Goal: Transaction & Acquisition: Purchase product/service

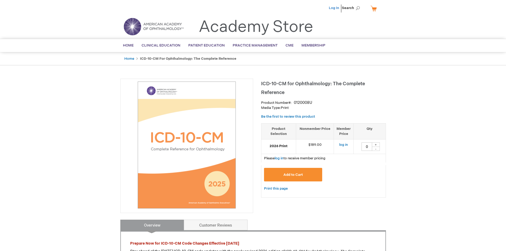
click at [332, 6] on link "Log In" at bounding box center [334, 8] width 10 height 4
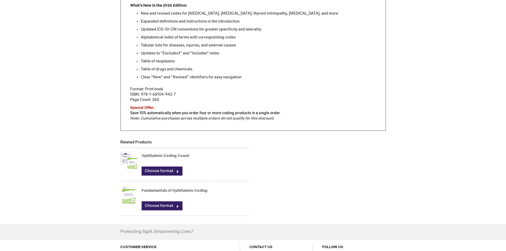
scroll to position [266, 0]
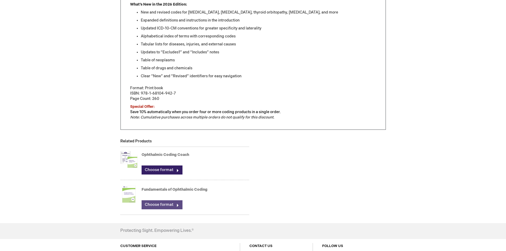
click at [176, 205] on link "Choose format" at bounding box center [162, 204] width 41 height 9
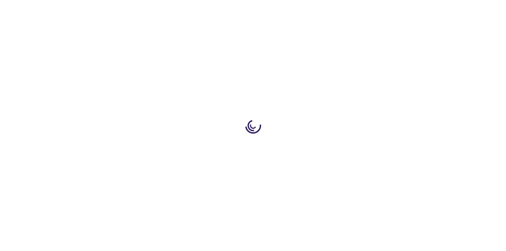
type input "0"
